Goal: Task Accomplishment & Management: Use online tool/utility

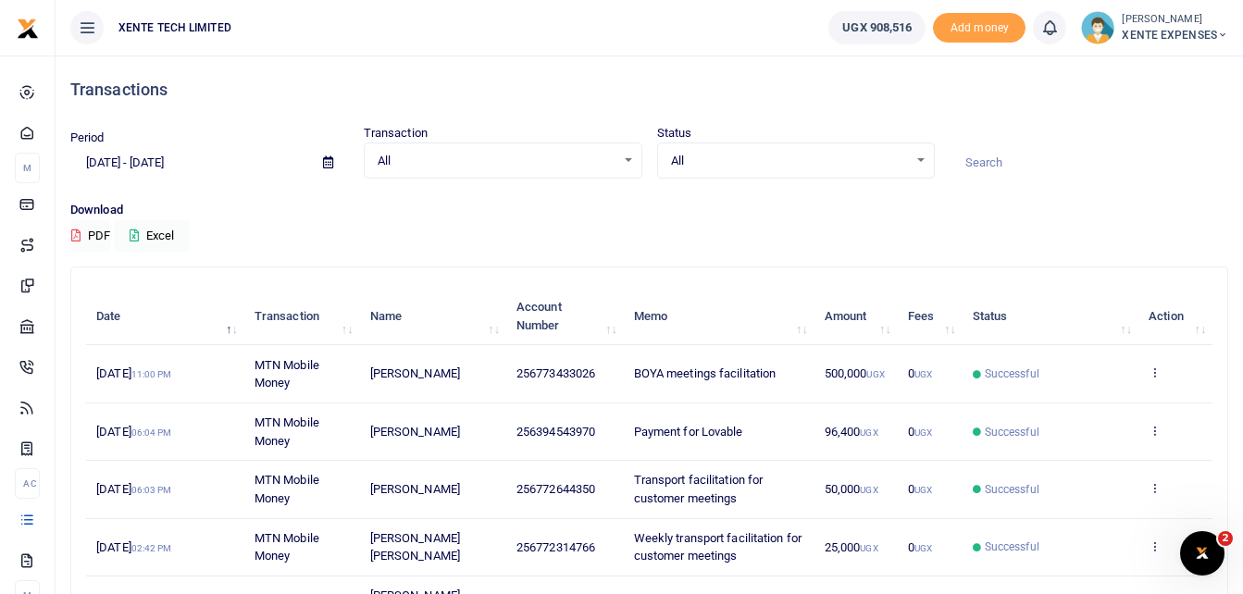
click at [327, 164] on icon at bounding box center [328, 162] width 10 height 12
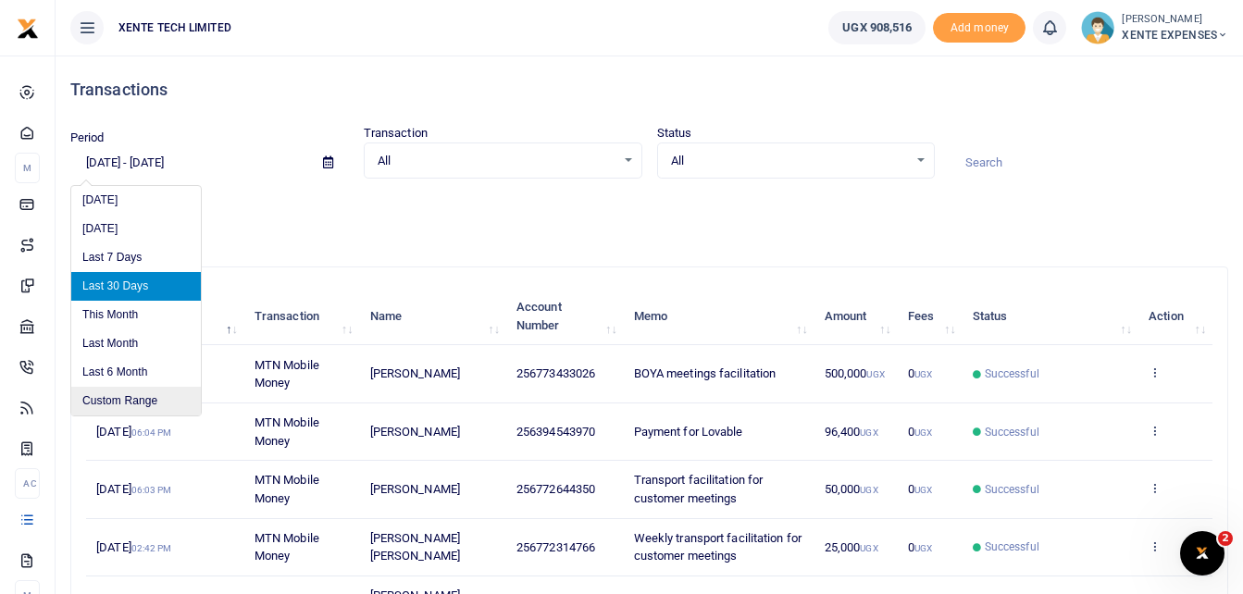
click at [129, 397] on li "Custom Range" at bounding box center [136, 401] width 130 height 29
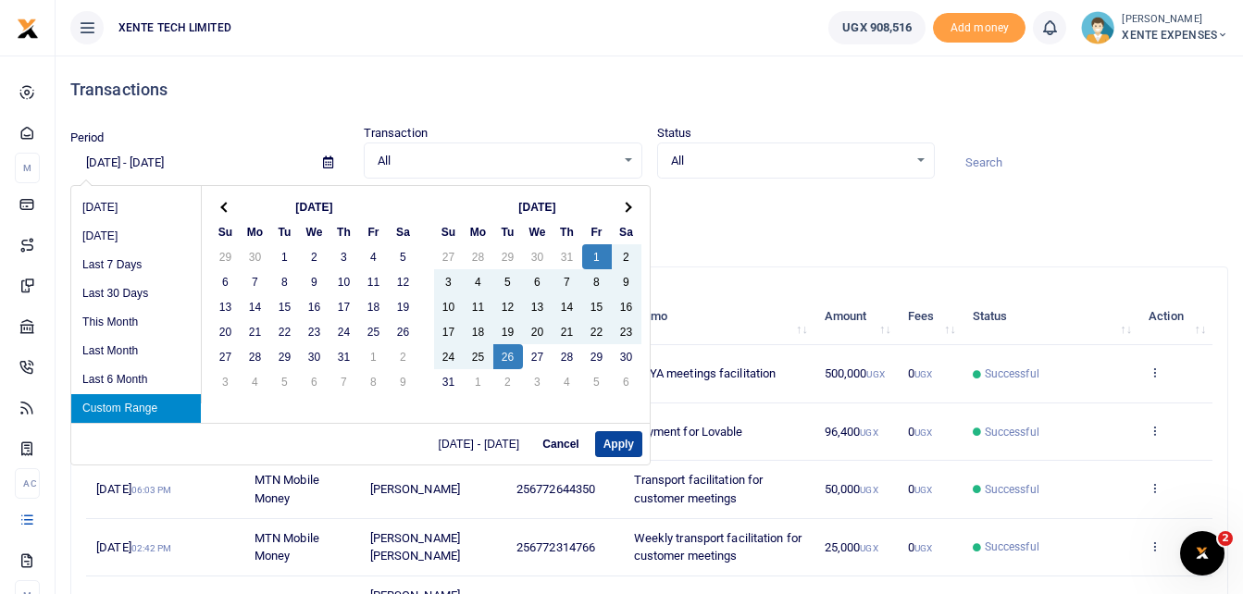
click at [613, 446] on button "Apply" at bounding box center [618, 444] width 47 height 26
type input "08/01/2025 - 08/26/2025"
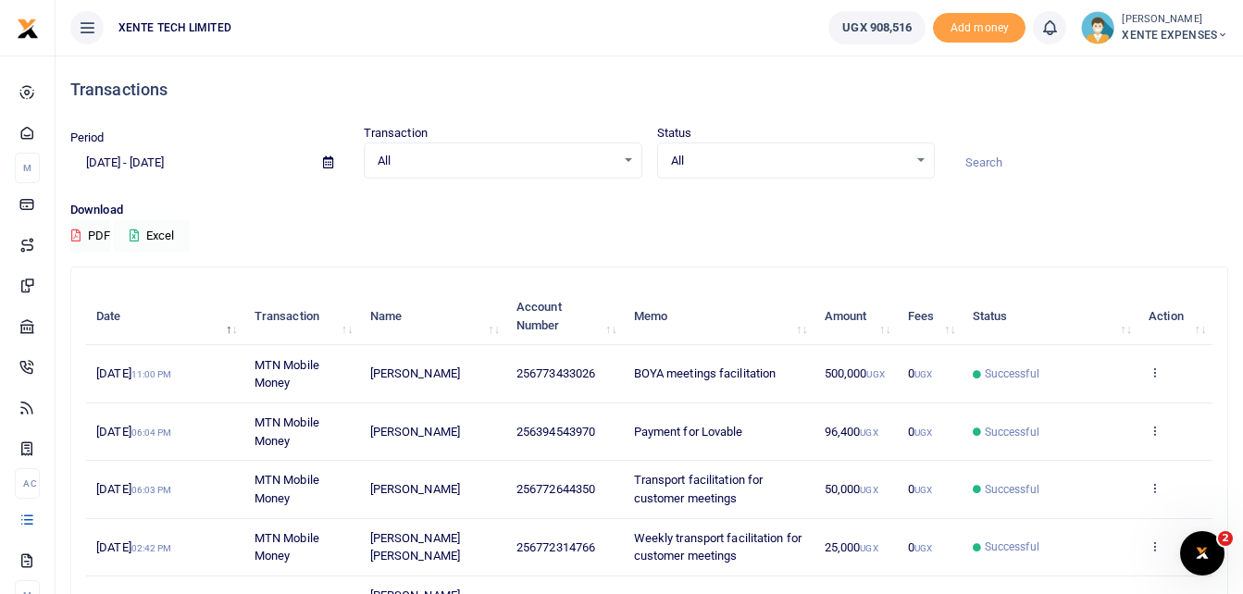
click at [142, 231] on button "Excel" at bounding box center [152, 235] width 76 height 31
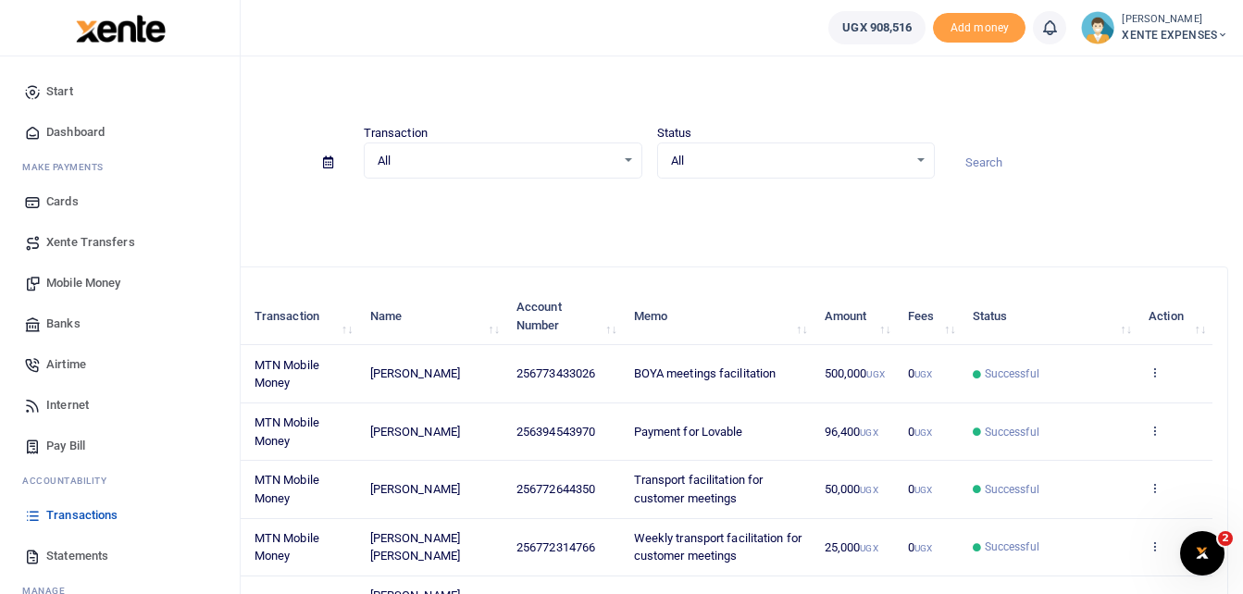
click at [85, 514] on span "Transactions" at bounding box center [81, 515] width 71 height 19
